Goal: Information Seeking & Learning: Check status

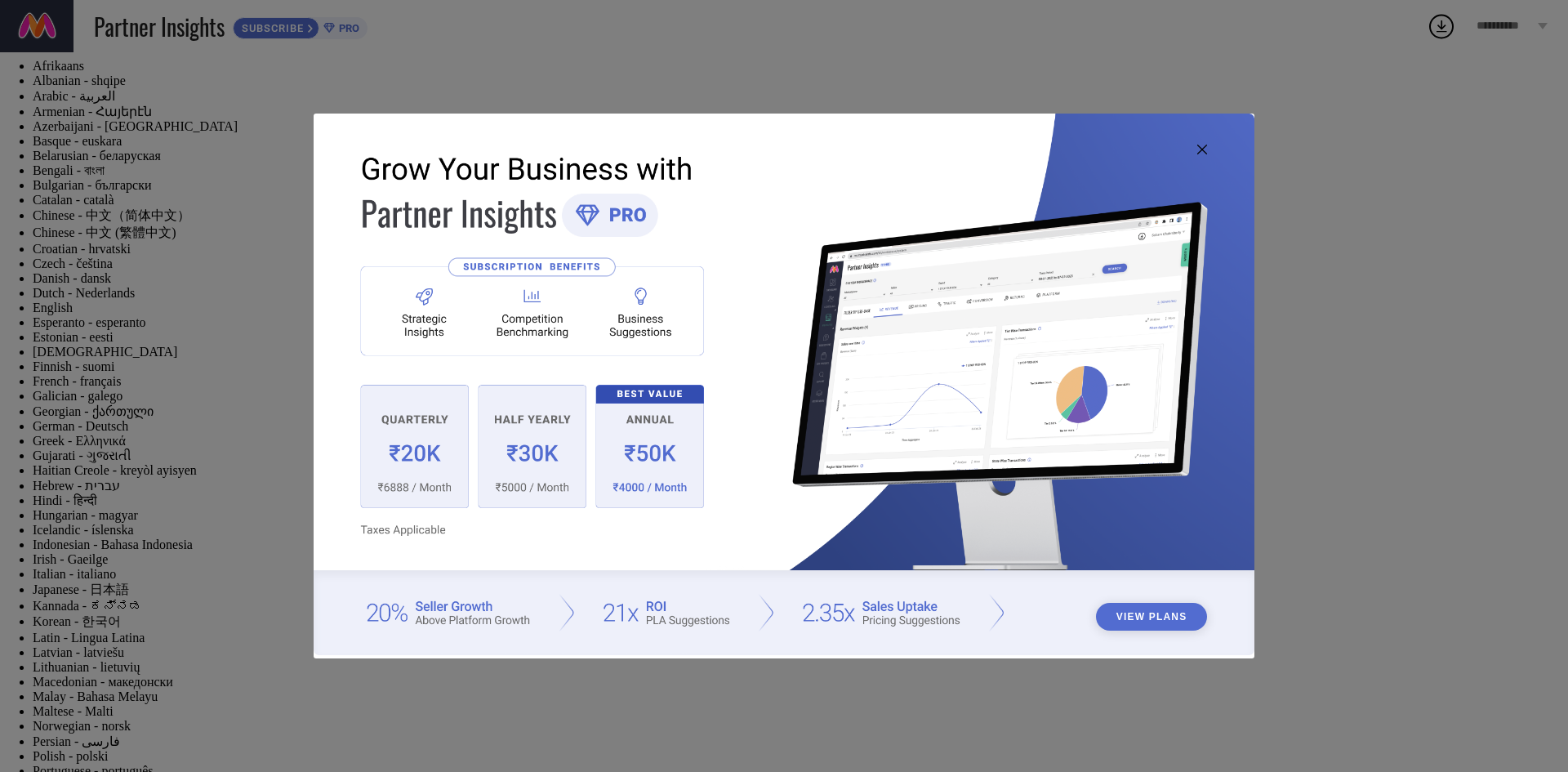
type input "1 STOP FASHION"
type input "All"
click at [1198, 149] on icon at bounding box center [1202, 149] width 10 height 10
